Goal: Find specific page/section: Find specific page/section

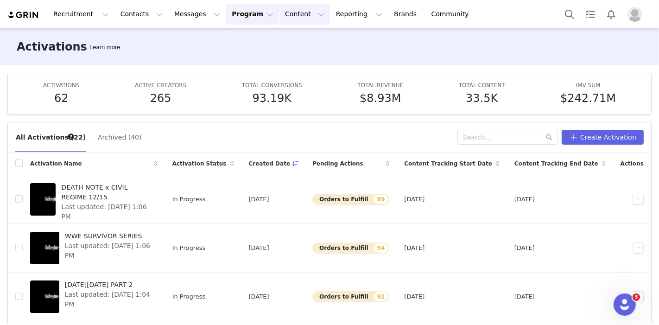
click at [281, 10] on button "Content Content" at bounding box center [305, 14] width 51 height 21
click at [279, 38] on p "Creator Content" at bounding box center [285, 41] width 52 height 10
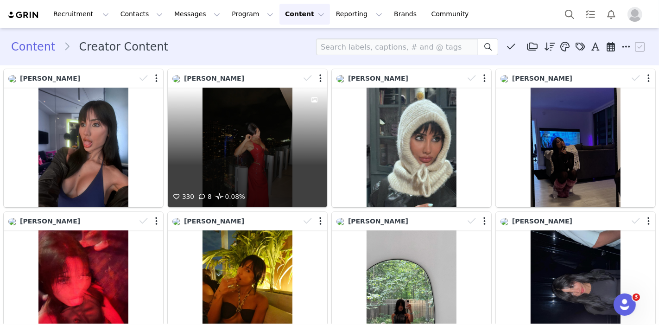
scroll to position [320, 0]
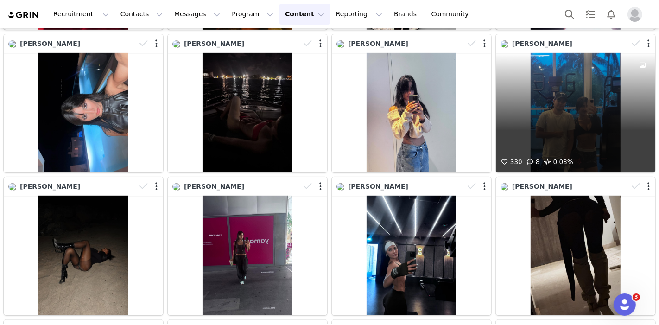
click at [574, 124] on div "330 8 0.08%" at bounding box center [576, 113] width 160 height 120
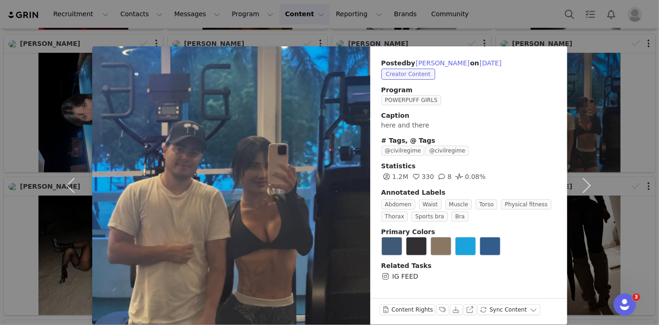
scroll to position [10, 0]
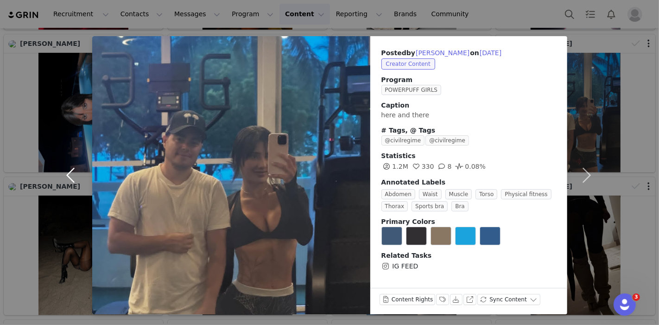
click at [56, 45] on button "button" at bounding box center [72, 175] width 39 height 278
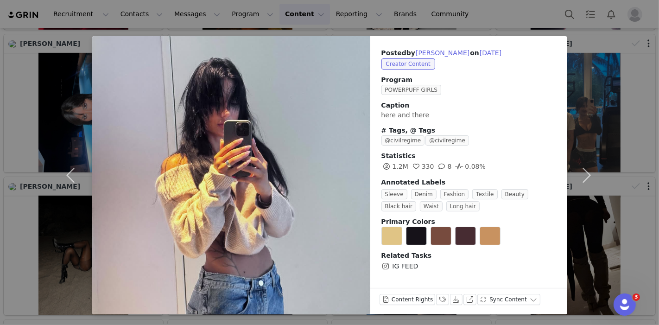
drag, startPoint x: 45, startPoint y: 39, endPoint x: 45, endPoint y: 35, distance: 4.7
click at [45, 35] on div "Posted by [PERSON_NAME] on [DATE] Creator Content Program POWERPUFF GIRLS Capti…" at bounding box center [329, 162] width 659 height 325
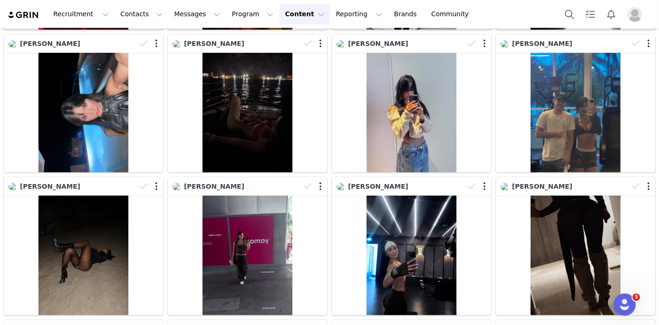
scroll to position [629, 0]
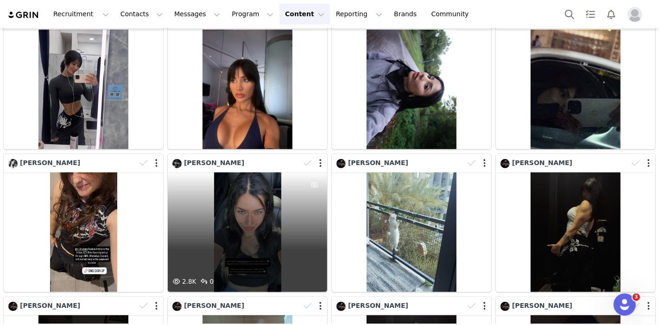
click at [268, 216] on div "2.8K 0" at bounding box center [248, 232] width 160 height 120
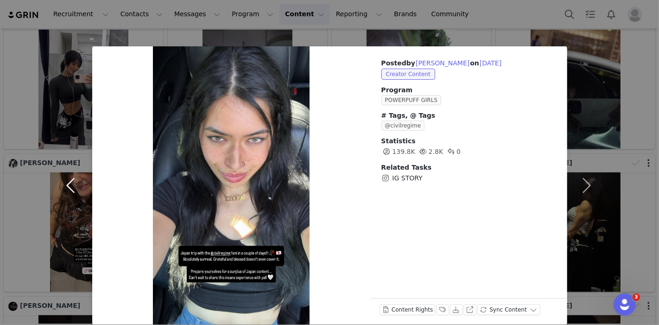
click at [70, 130] on button "button" at bounding box center [72, 185] width 39 height 278
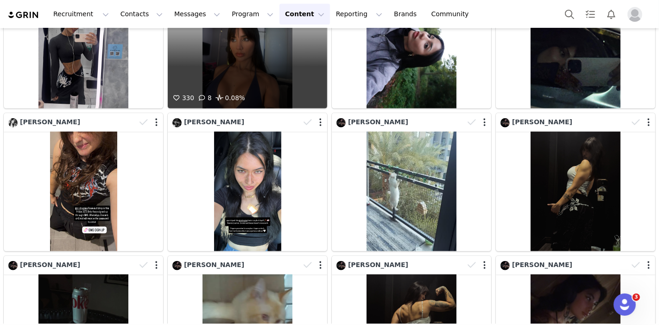
scroll to position [464, 0]
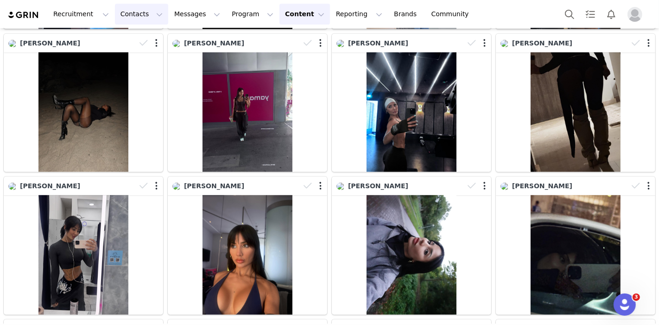
click at [115, 8] on button "Contacts Contacts" at bounding box center [141, 14] width 53 height 21
click at [127, 37] on p "Creators" at bounding box center [128, 41] width 28 height 10
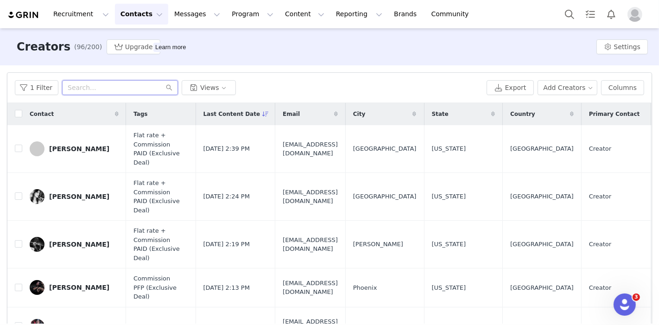
click at [109, 85] on input "text" at bounding box center [120, 87] width 116 height 15
click at [74, 145] on div "[PERSON_NAME]" at bounding box center [79, 148] width 60 height 7
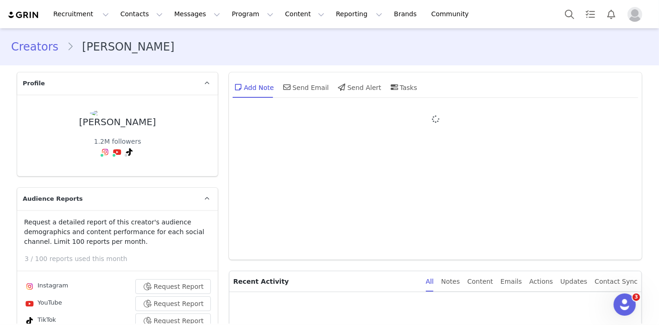
type input "+1 ([GEOGRAPHIC_DATA])"
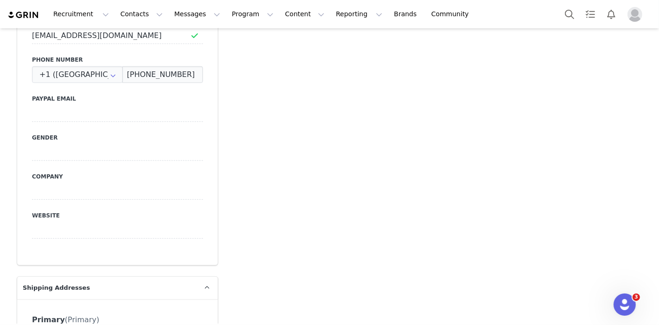
scroll to position [824, 0]
